Goal: Transaction & Acquisition: Purchase product/service

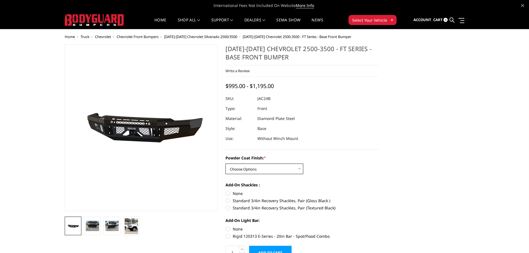
click at [266, 169] on select "Choose Options Bare Metal Gloss Black Powder Coat Textured Black Powder Coat" at bounding box center [264, 169] width 78 height 11
select select "3385"
click at [225, 164] on select "Choose Options Bare Metal Gloss Black Powder Coat Textured Black Powder Coat" at bounding box center [264, 169] width 78 height 11
click at [255, 98] on div at bounding box center [301, 99] width 153 height 10
click at [260, 99] on dd "JAC24BYGNN" at bounding box center [269, 99] width 24 height 10
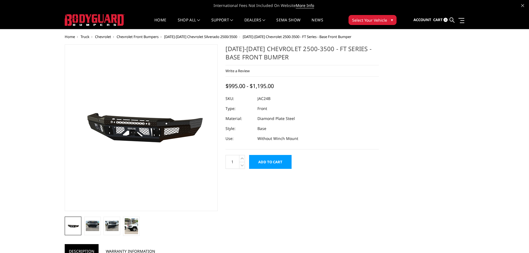
select select "3385"
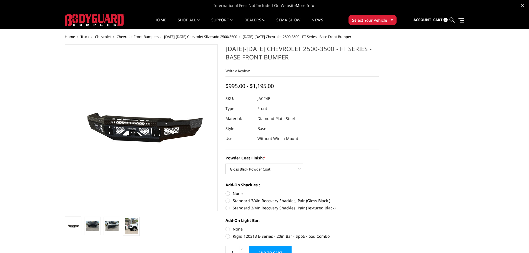
click at [91, 19] on img at bounding box center [95, 20] width 60 height 12
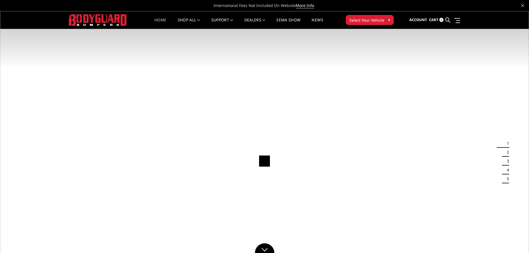
click at [374, 20] on span "Select Your Vehicle" at bounding box center [366, 20] width 35 height 6
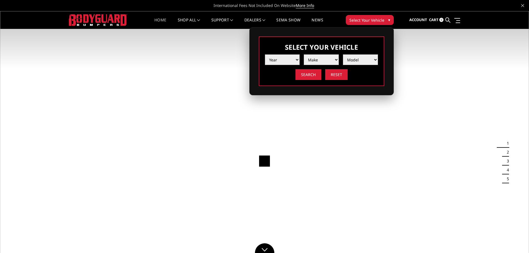
click at [284, 61] on select "Year [DATE] 2024 2023 2022 2021 2020 2019 2018 2017 2016 2015 2014 2013 2012 20…" at bounding box center [282, 59] width 35 height 11
click at [265, 54] on select "Year [DATE] 2024 2023 2022 2021 2020 2019 2018 2017 2016 2015 2014 2013 2012 20…" at bounding box center [282, 59] width 35 height 11
click at [282, 61] on select "Year [DATE] 2024 2023 2022 2021 2020 2019 2018 2017 2016 2015 2014 2013 2012 20…" at bounding box center [282, 59] width 35 height 11
select select "yr_2025"
click at [265, 54] on select "Year [DATE] 2024 2023 2022 2021 2020 2019 2018 2017 2016 2015 2014 2013 2012 20…" at bounding box center [282, 59] width 35 height 11
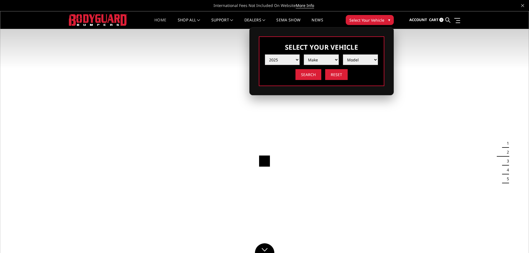
click at [316, 59] on select "Make Chevrolet Ford GMC Ram Toyota" at bounding box center [321, 59] width 35 height 11
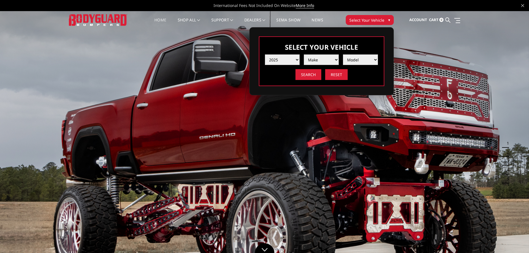
select select "mk_chevrolet"
click at [304, 54] on select "Make Chevrolet Ford GMC Ram Toyota" at bounding box center [321, 59] width 35 height 11
click at [353, 59] on select "Model Silverado 1500 Silverado 2500 / 3500 Silverado 4500 / 5500 / 6500" at bounding box center [360, 59] width 35 height 11
select select "md_silverado-2500-3500"
click at [343, 54] on select "Model Silverado 1500 Silverado 2500 / 3500 Silverado 4500 / 5500 / 6500" at bounding box center [360, 59] width 35 height 11
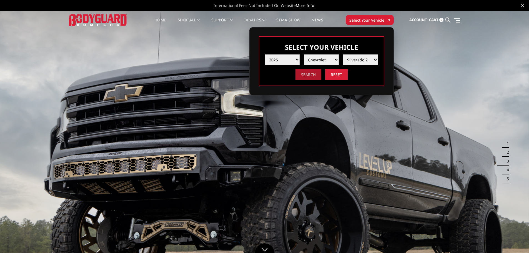
click at [306, 77] on input "Search" at bounding box center [308, 74] width 26 height 11
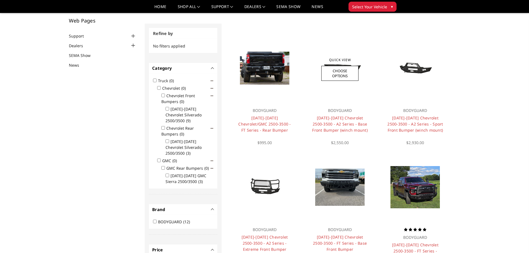
scroll to position [56, 0]
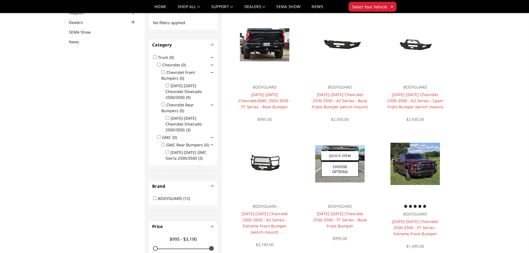
click at [310, 226] on div "BODYGUARD 2024-2025 Chevrolet 2500-3500 - FT Series - Base Front Bumper $995.00" at bounding box center [340, 219] width 67 height 44
click at [361, 211] on h4 "[DATE]-[DATE] Chevrolet 2500-3500 - FT Series - Base Front Bumper" at bounding box center [340, 220] width 56 height 18
